Goal: Information Seeking & Learning: Learn about a topic

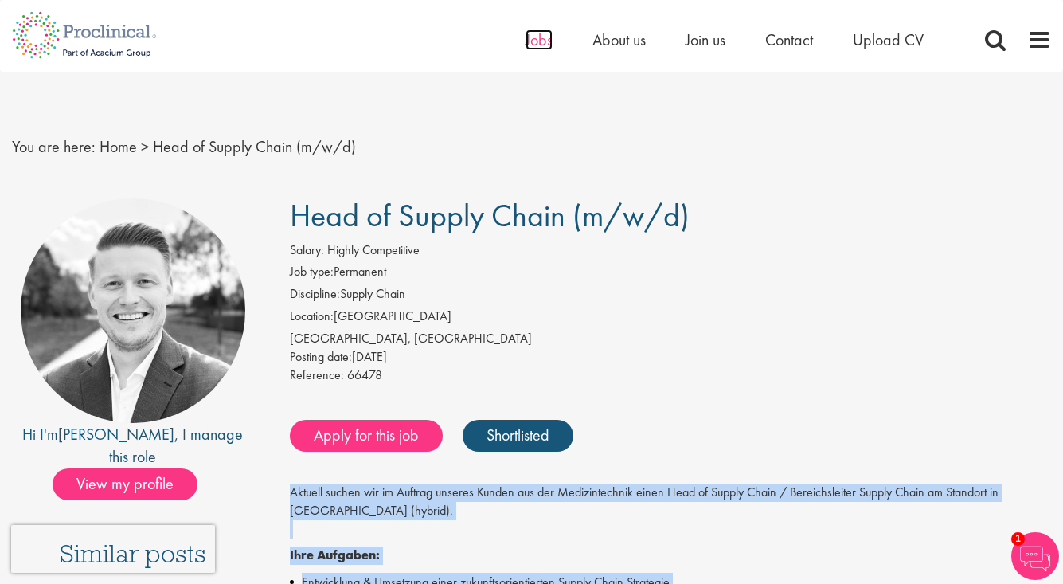
click at [532, 39] on span "Jobs" at bounding box center [539, 39] width 27 height 21
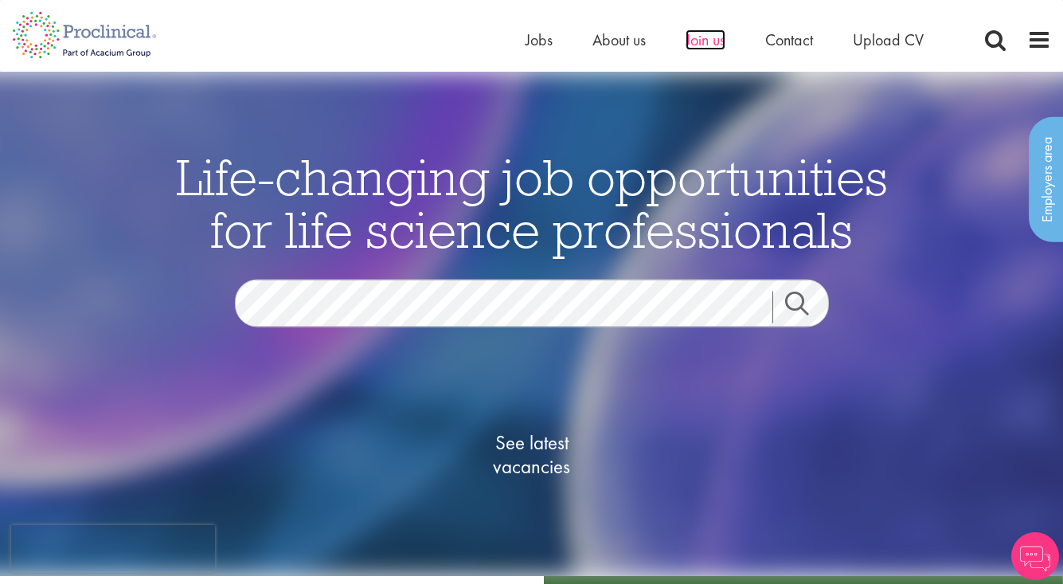
click at [713, 42] on span "Join us" at bounding box center [706, 39] width 40 height 21
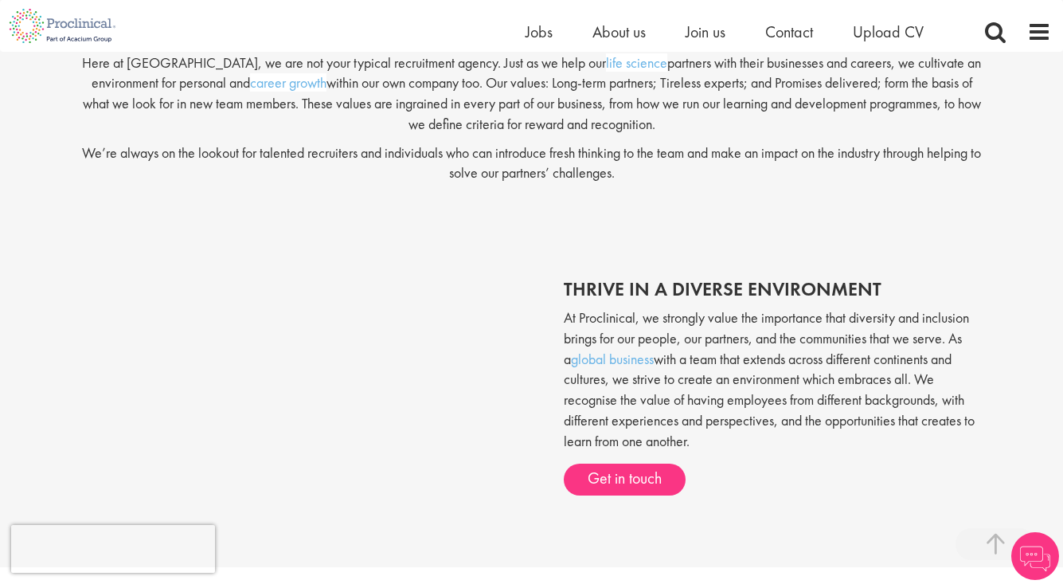
scroll to position [420, 0]
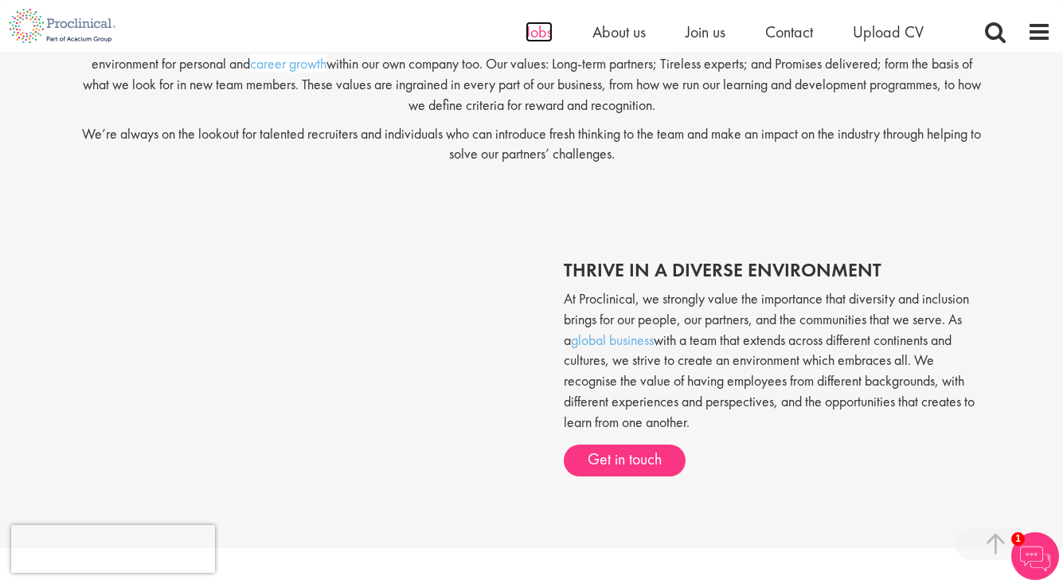
click at [548, 28] on span "Jobs" at bounding box center [539, 32] width 27 height 21
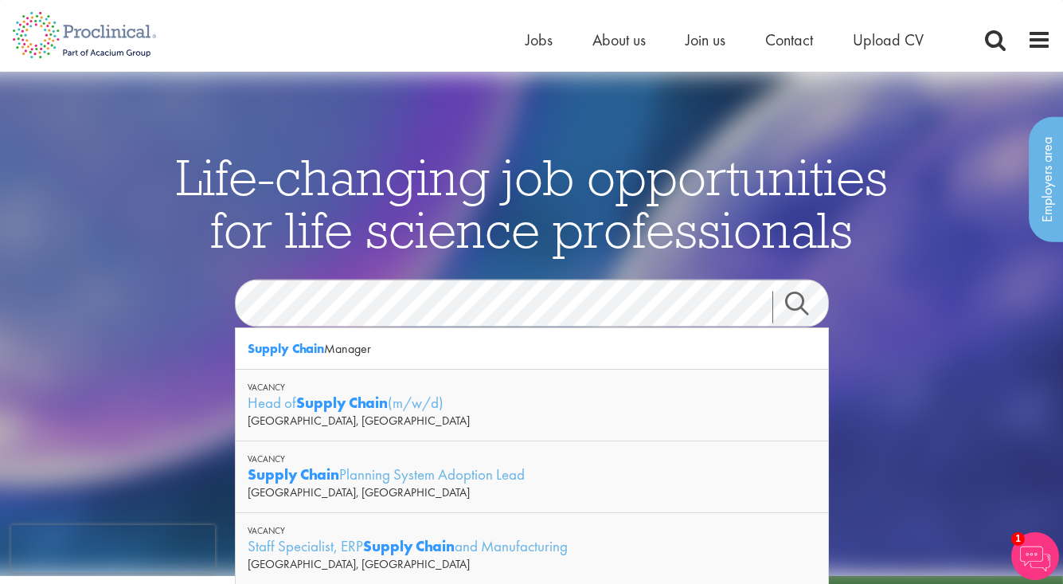
click at [800, 305] on link "Search" at bounding box center [806, 307] width 68 height 32
